Goal: Navigation & Orientation: Go to known website

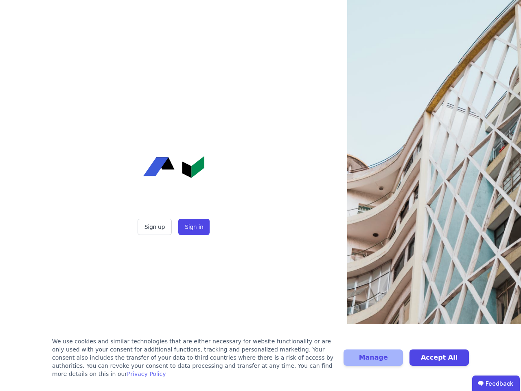
click at [261, 195] on div "Sign up Sign in" at bounding box center [174, 195] width 204 height 391
click at [156, 227] on button "Sign up" at bounding box center [155, 227] width 34 height 16
click at [193, 227] on button "Sign in" at bounding box center [193, 227] width 31 height 16
click at [261, 362] on div "We use cookies and similar technologies that are either necessary for website f…" at bounding box center [193, 357] width 282 height 41
click at [373, 362] on button "Manage" at bounding box center [373, 357] width 59 height 16
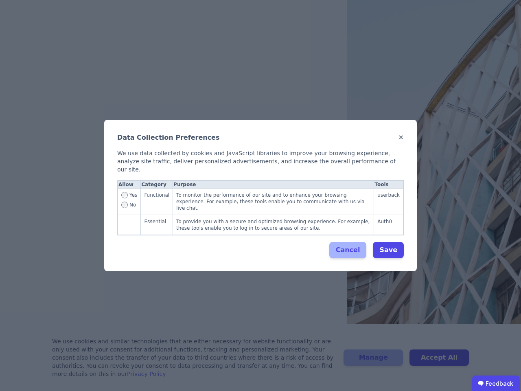
click at [439, 362] on div "Data Collection Preferences ✕ We use data collected by cookies and JavaScript l…" at bounding box center [260, 195] width 521 height 391
click at [496, 383] on ubdiv "Feedback" at bounding box center [496, 383] width 48 height 16
